Goal: Task Accomplishment & Management: Manage account settings

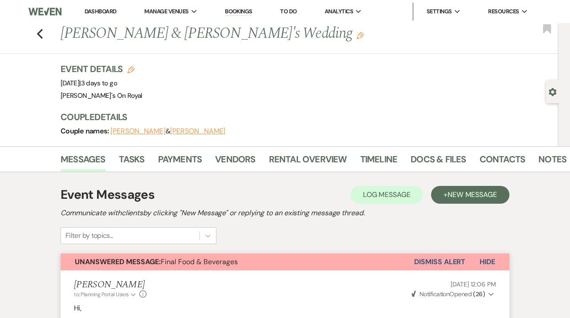
click at [100, 15] on link "Dashboard" at bounding box center [101, 12] width 32 height 8
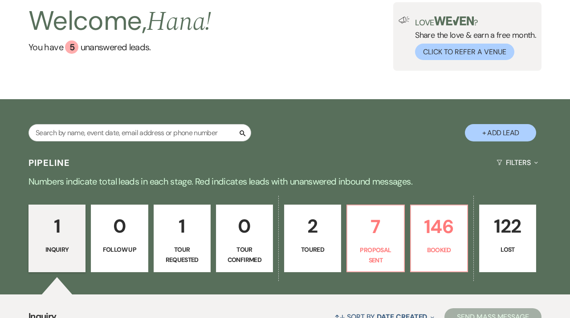
scroll to position [80, 0]
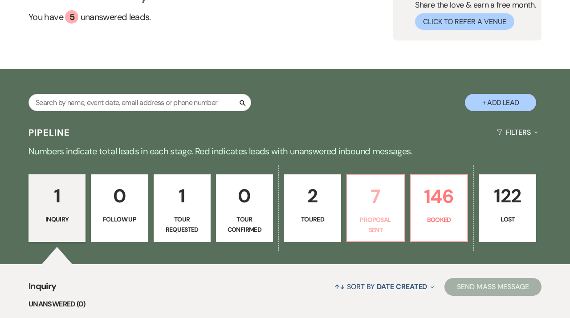
click at [380, 217] on p "Proposal Sent" at bounding box center [375, 225] width 45 height 20
select select "6"
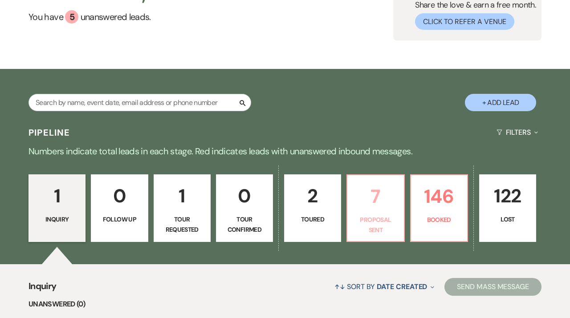
select select "6"
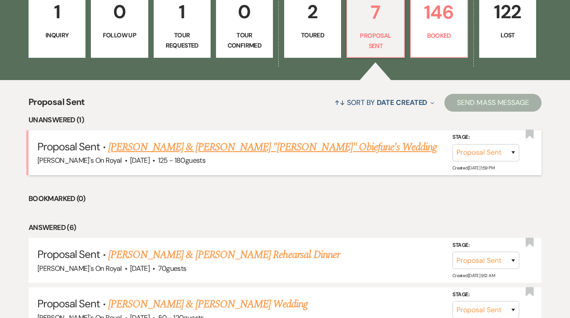
click at [306, 144] on link "[PERSON_NAME] & [PERSON_NAME] "[PERSON_NAME]" Obiefune's Wedding" at bounding box center [272, 147] width 329 height 16
select select "6"
select select "20"
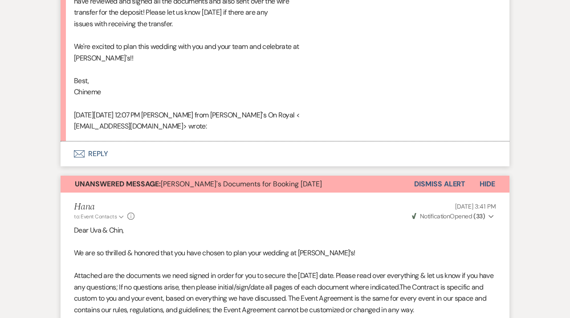
scroll to position [545, 0]
